Goal: Transaction & Acquisition: Purchase product/service

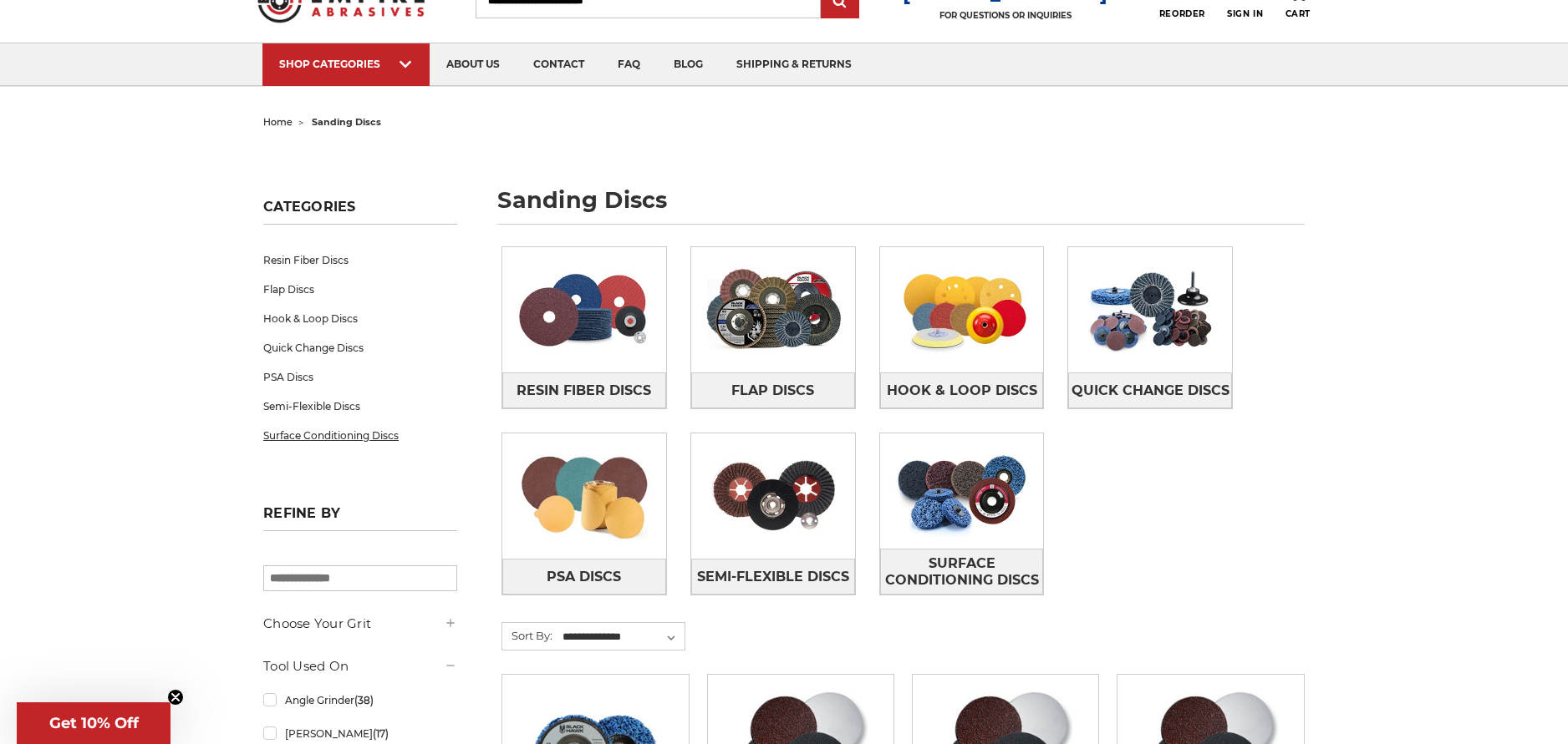
scroll to position [83, 0]
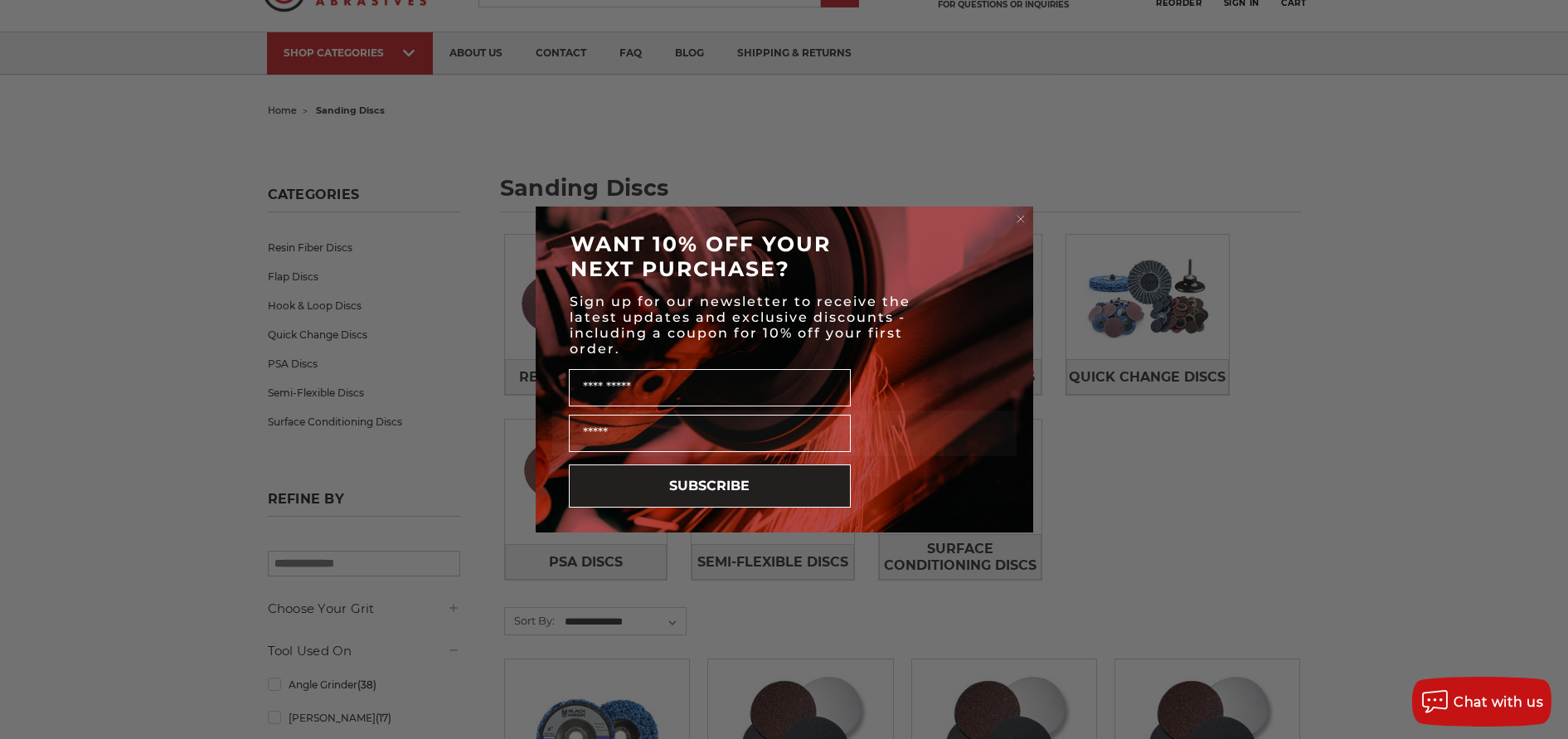
click at [943, 371] on div "Name" at bounding box center [784, 385] width 465 height 50
click at [1022, 219] on icon "Close dialog" at bounding box center [1021, 219] width 17 height 17
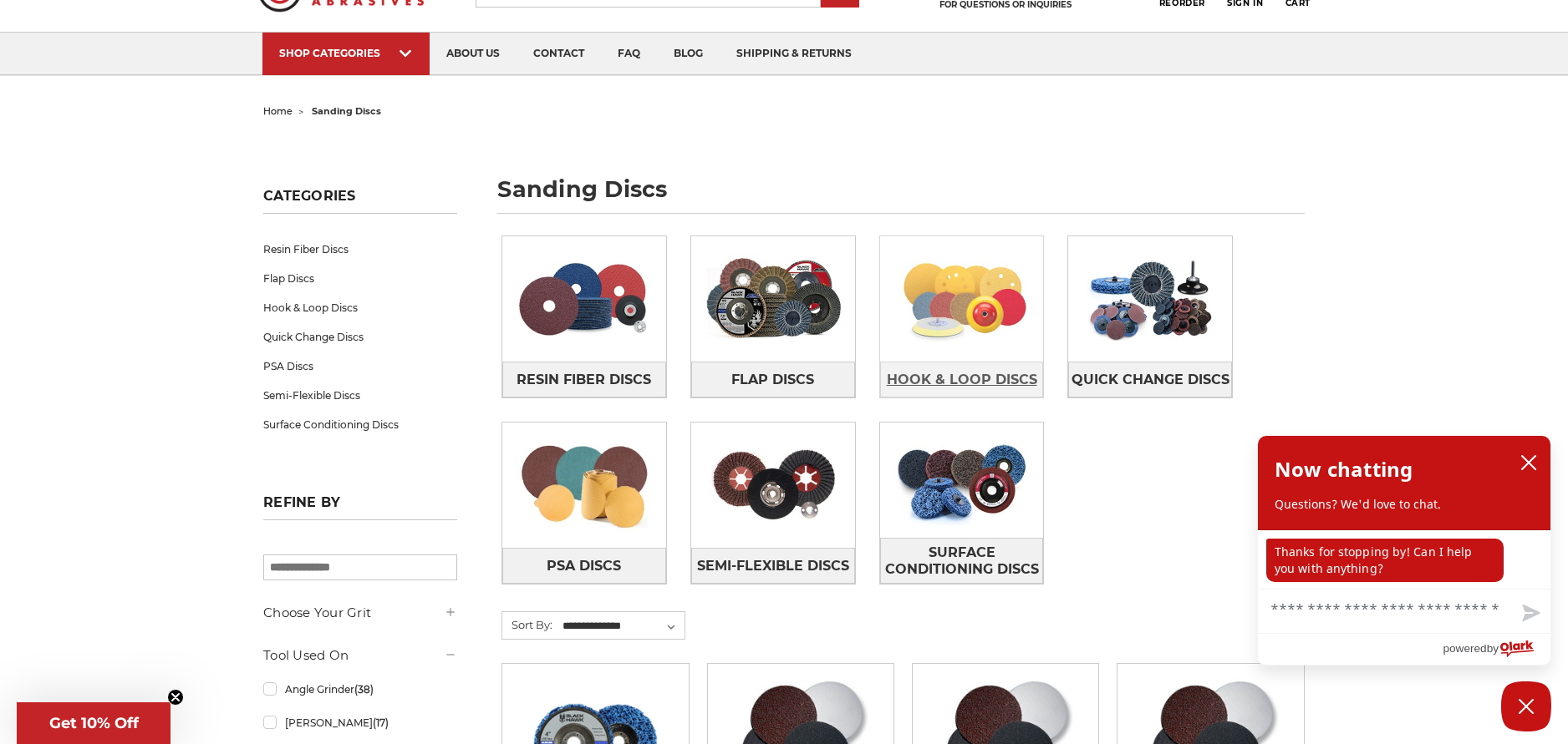
click at [968, 381] on span "Hook & Loop Discs" at bounding box center [962, 380] width 150 height 28
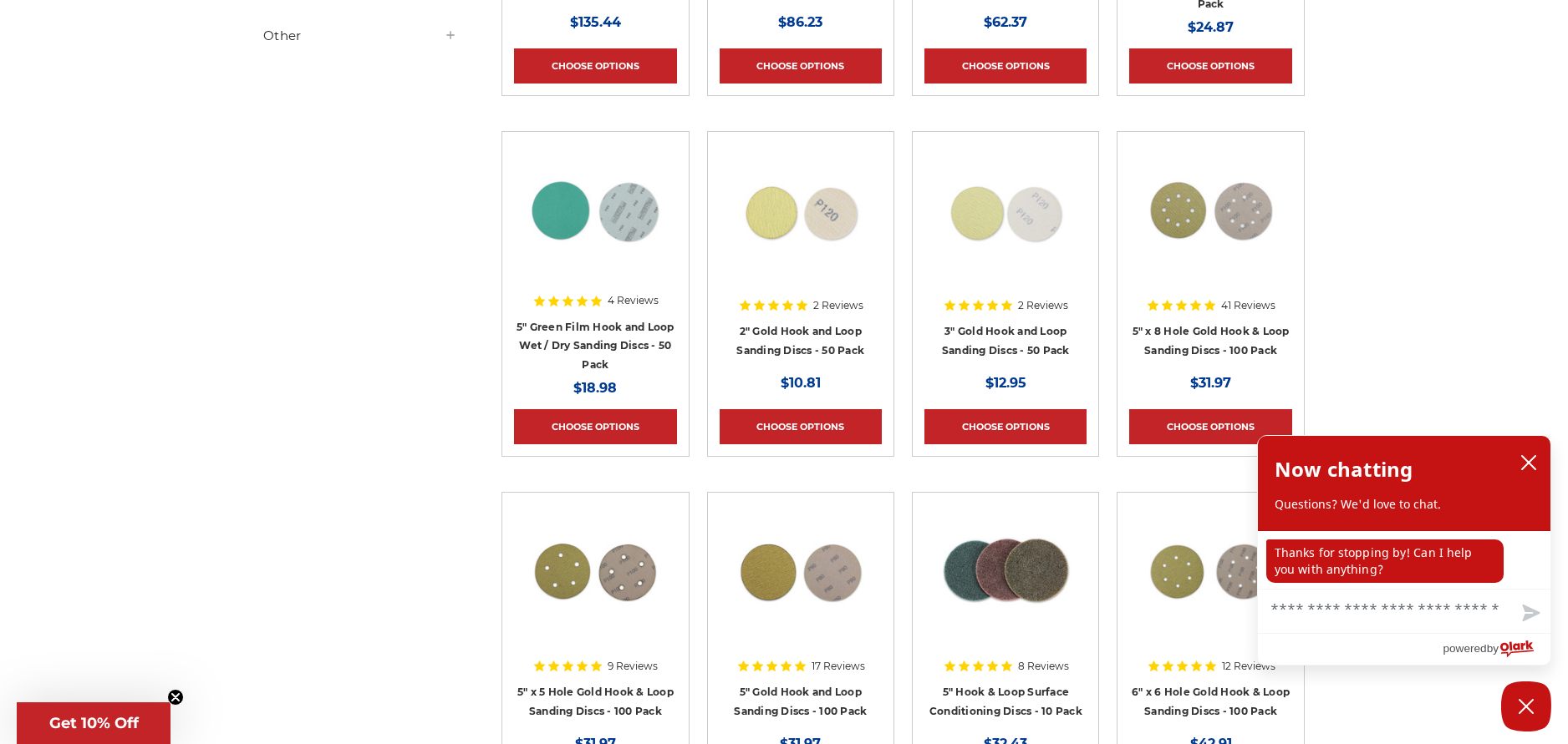
scroll to position [668, 0]
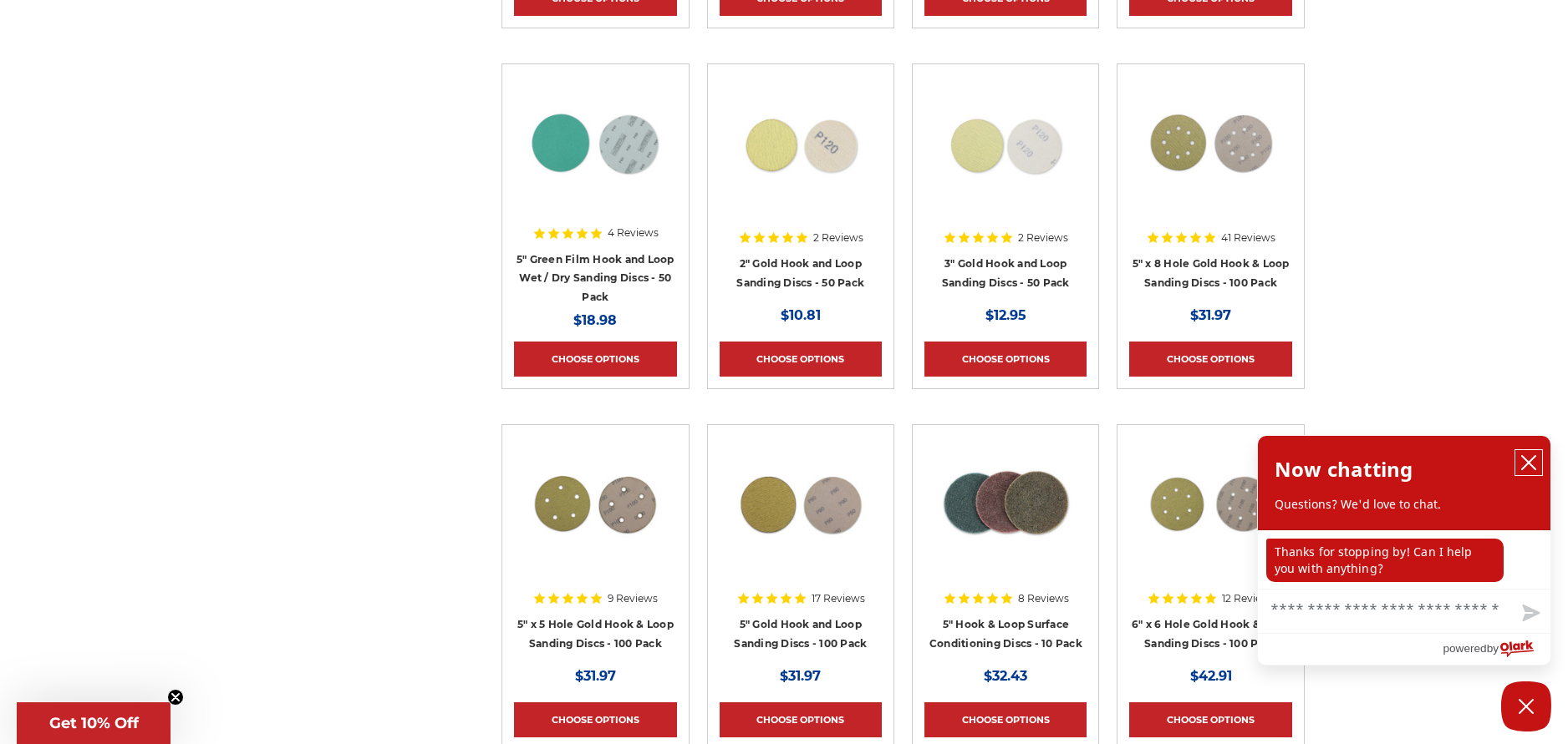
click at [1528, 463] on icon "close chatbox" at bounding box center [1528, 463] width 13 height 13
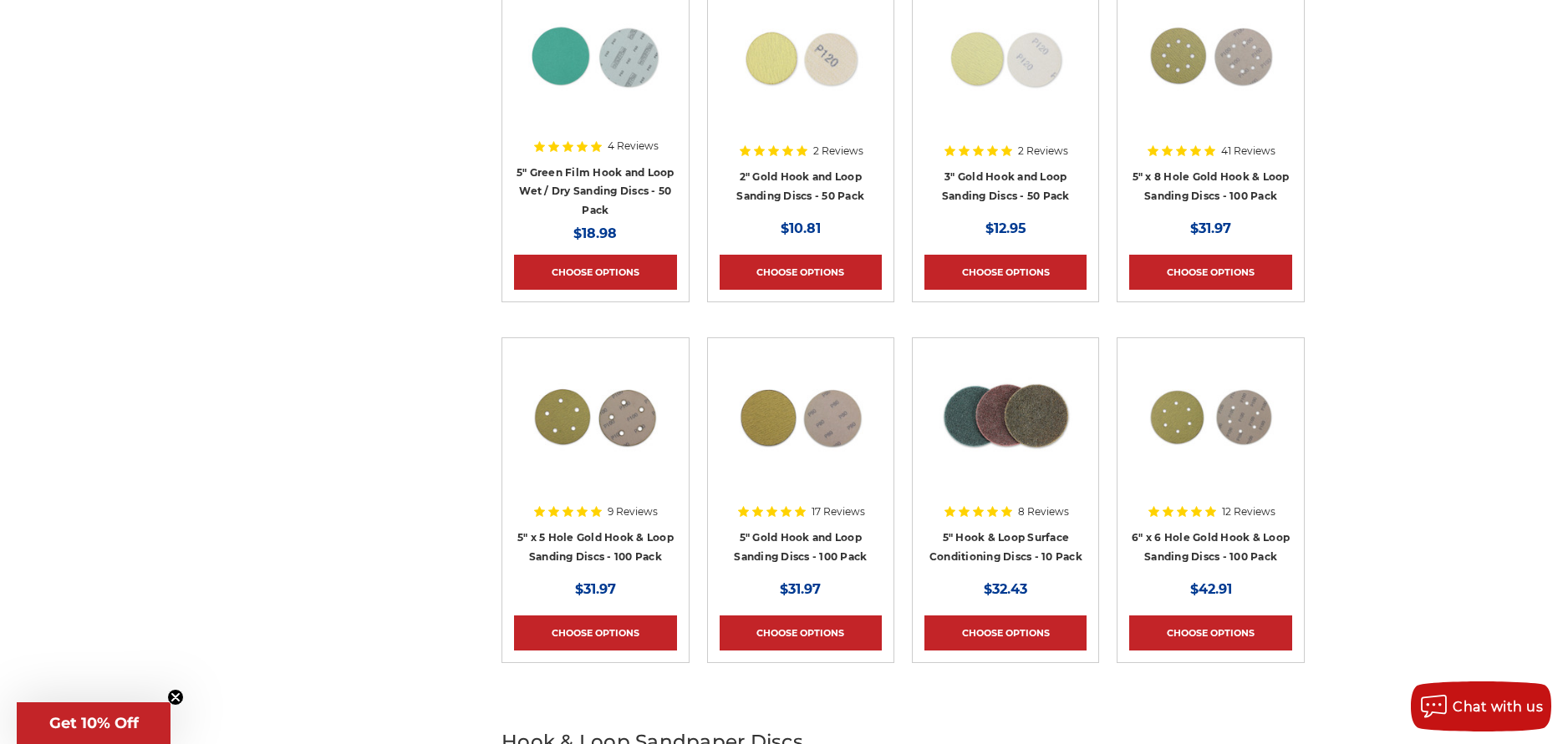
scroll to position [752, 0]
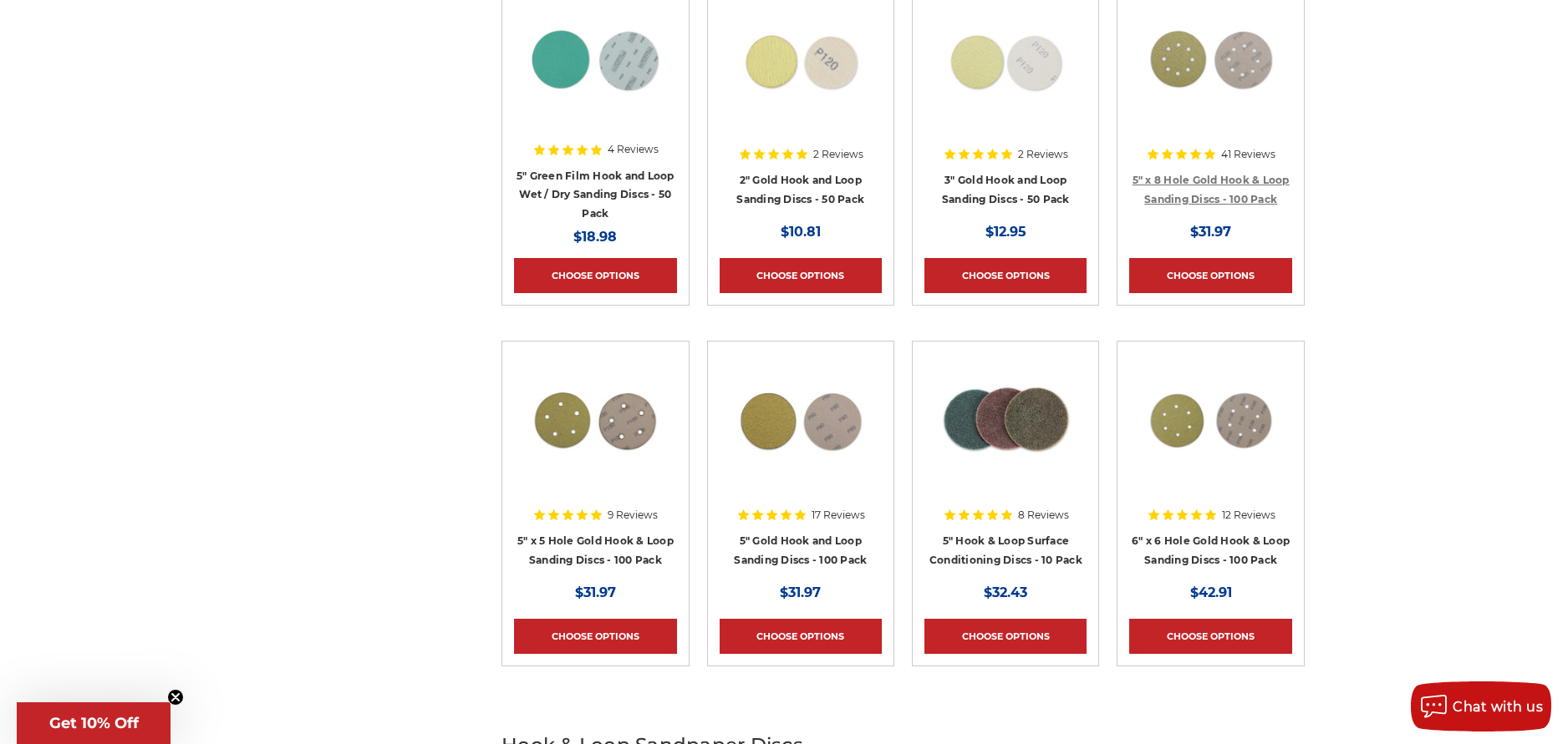
click at [1202, 178] on link "5" x 8 Hole Gold Hook & Loop Sanding Discs - 100 Pack" at bounding box center [1211, 190] width 157 height 32
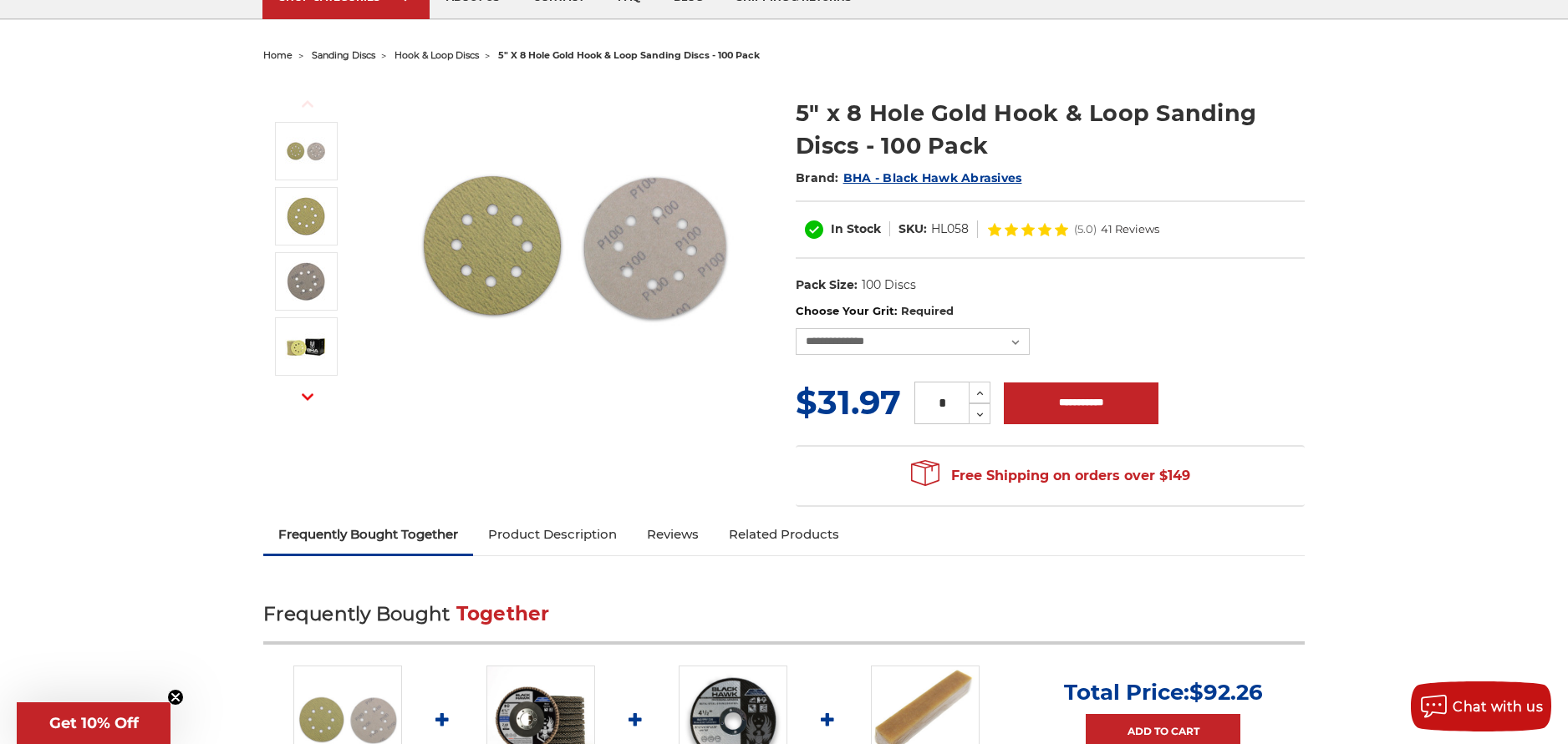
scroll to position [167, 0]
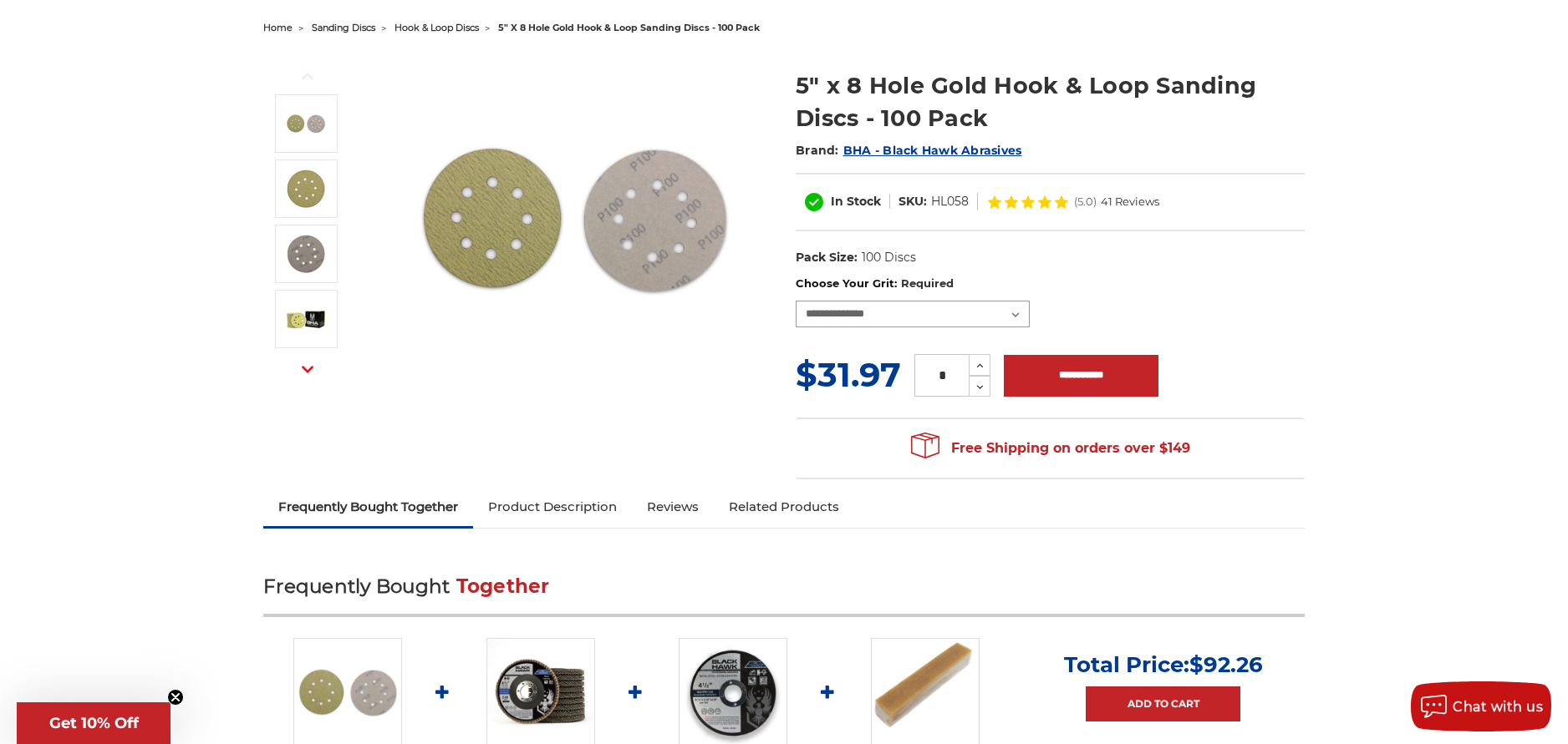
click at [1016, 315] on select "**********" at bounding box center [912, 314] width 234 height 26
